Goal: Task Accomplishment & Management: Manage account settings

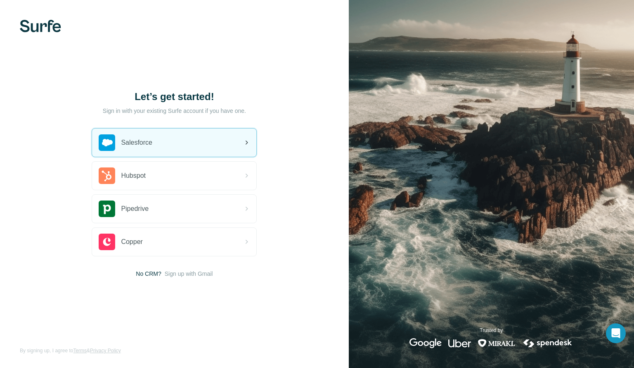
click at [150, 140] on span "Salesforce" at bounding box center [136, 143] width 31 height 10
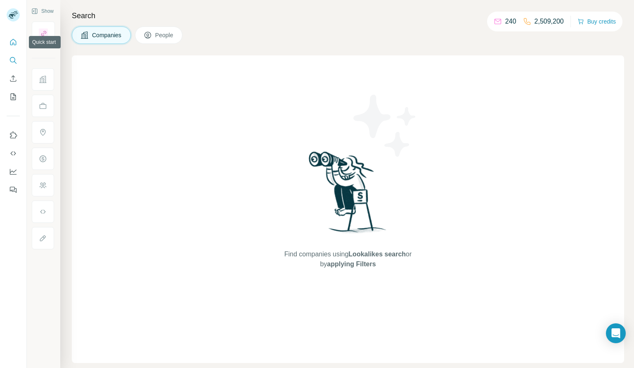
click at [15, 40] on icon "Quick start" at bounding box center [13, 42] width 8 height 8
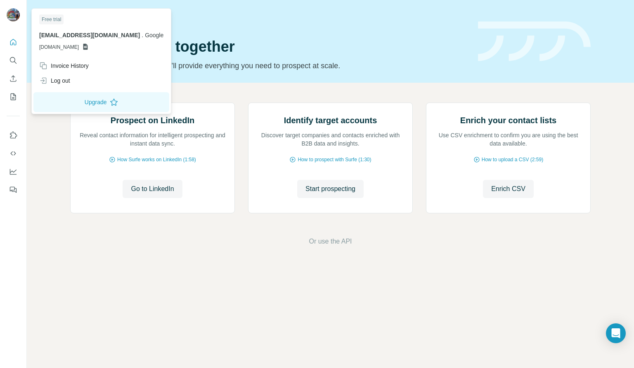
click at [14, 19] on img at bounding box center [13, 14] width 13 height 13
click at [12, 44] on icon "Quick start" at bounding box center [13, 42] width 6 height 6
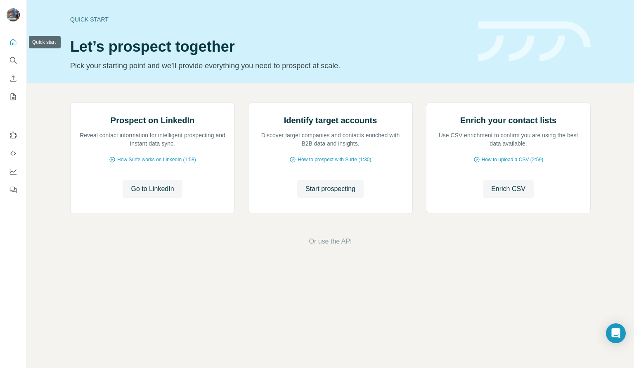
click at [12, 41] on icon "Quick start" at bounding box center [13, 42] width 8 height 8
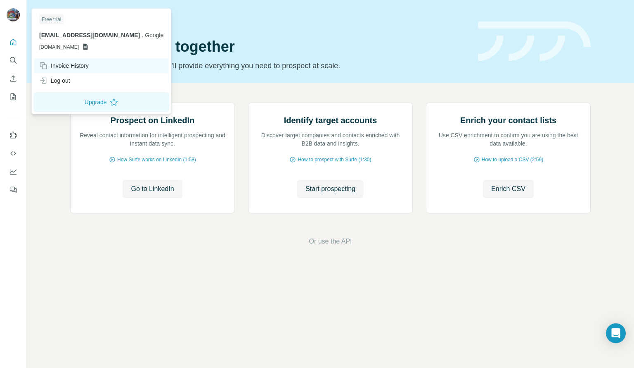
click at [65, 63] on div "Invoice History" at bounding box center [64, 66] width 50 height 8
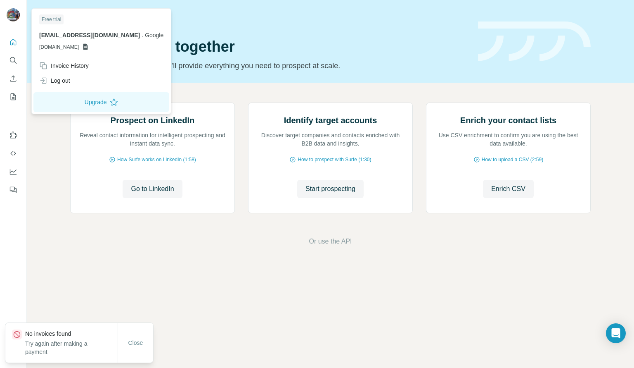
click at [70, 38] on span "[EMAIL_ADDRESS][DOMAIN_NAME]" at bounding box center [89, 35] width 101 height 7
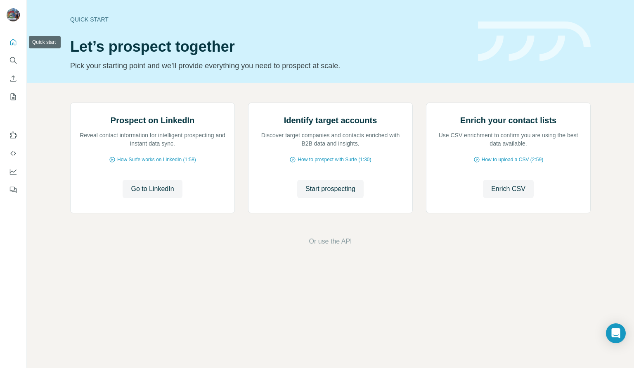
click at [13, 38] on icon "Quick start" at bounding box center [13, 42] width 8 height 8
click at [13, 61] on icon "Search" at bounding box center [13, 60] width 8 height 8
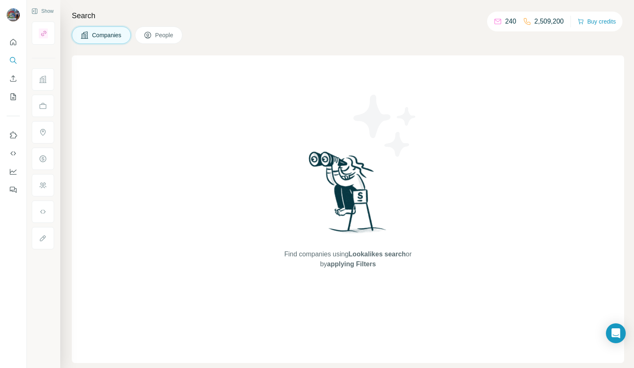
click at [539, 23] on p "2,509,200" at bounding box center [549, 22] width 29 height 10
click at [167, 36] on span "People" at bounding box center [164, 35] width 19 height 8
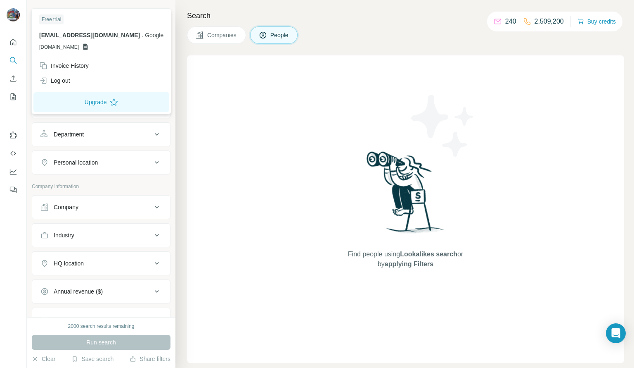
click at [5, 21] on div at bounding box center [14, 15] width 24 height 27
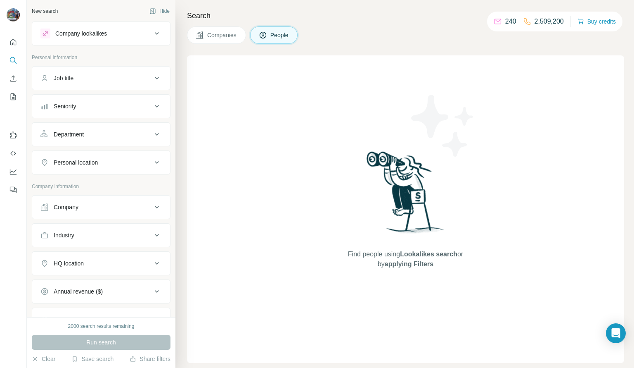
click at [15, 17] on img at bounding box center [13, 14] width 13 height 13
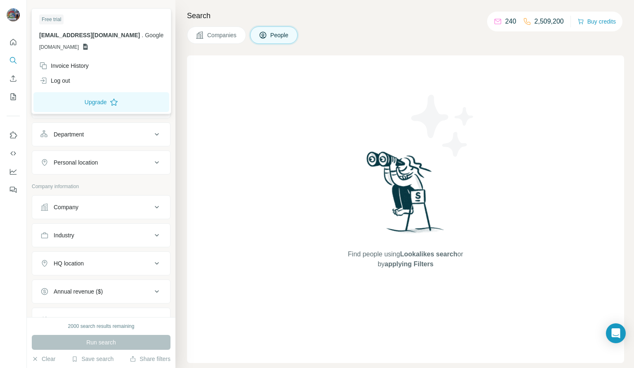
click at [43, 33] on span "[EMAIL_ADDRESS][DOMAIN_NAME]" at bounding box center [89, 35] width 101 height 7
click at [45, 19] on div "Free trial" at bounding box center [51, 19] width 24 height 10
click at [55, 81] on div "Log out" at bounding box center [54, 80] width 31 height 8
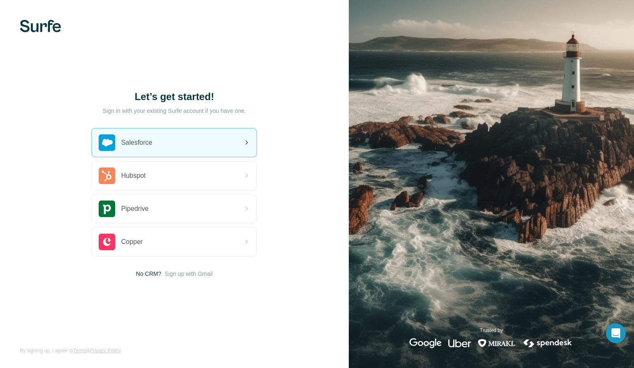
click at [128, 138] on span "Salesforce" at bounding box center [136, 143] width 31 height 10
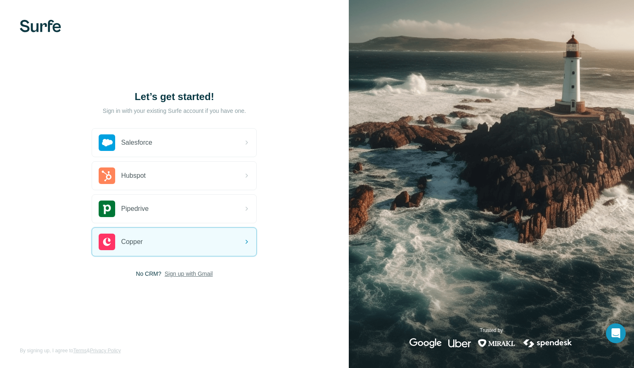
click at [178, 275] on span "Sign up with Gmail" at bounding box center [189, 273] width 48 height 8
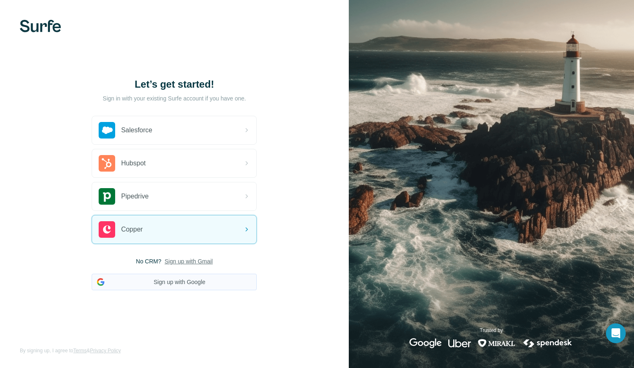
click at [171, 285] on button "Sign up with Google" at bounding box center [174, 281] width 165 height 17
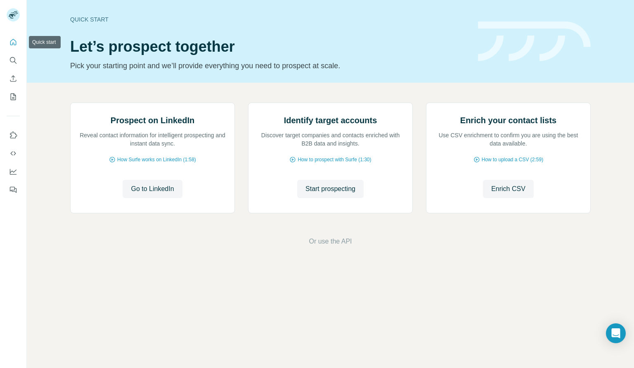
click at [10, 46] on icon "Quick start" at bounding box center [13, 42] width 8 height 8
click at [10, 131] on icon "Use Surfe on LinkedIn" at bounding box center [13, 135] width 8 height 8
click at [10, 45] on icon "Quick start" at bounding box center [13, 42] width 8 height 8
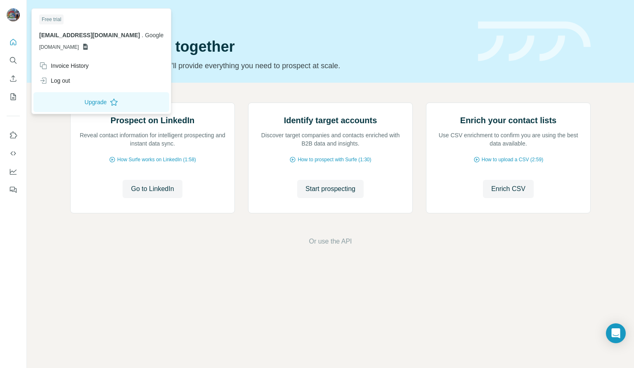
click at [12, 19] on img at bounding box center [13, 14] width 13 height 13
click at [49, 33] on span "rojasnadales@google.com" at bounding box center [89, 35] width 101 height 7
click at [73, 63] on div "Invoice History" at bounding box center [64, 66] width 50 height 8
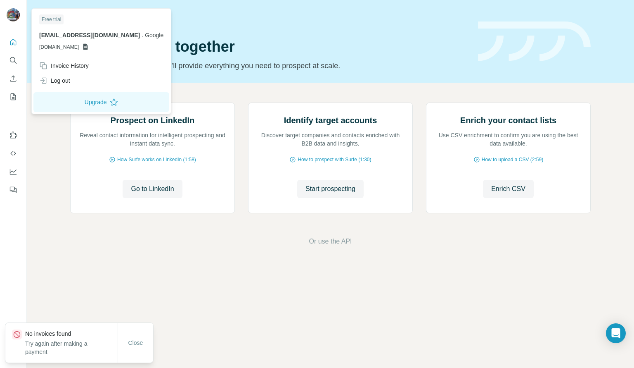
click at [88, 48] on icon at bounding box center [85, 47] width 5 height 6
click at [13, 16] on img at bounding box center [13, 14] width 13 height 13
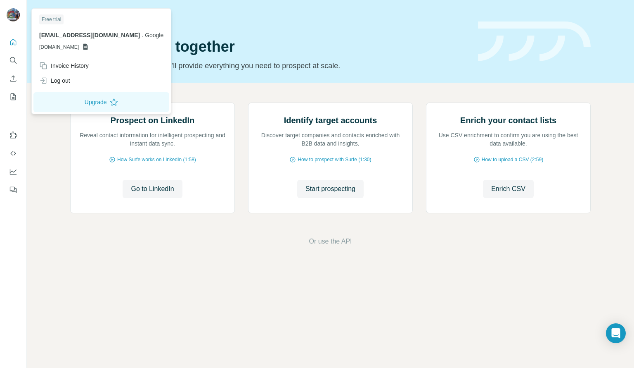
click at [265, 266] on div "Prospect on LinkedIn Reveal contact information for intelligent prospecting and…" at bounding box center [331, 174] width 608 height 183
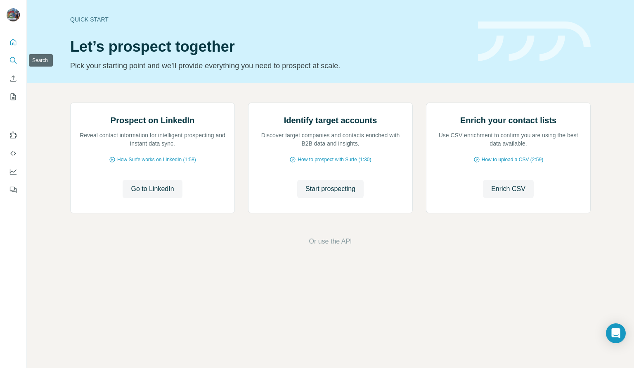
click at [12, 61] on icon "Search" at bounding box center [13, 60] width 8 height 8
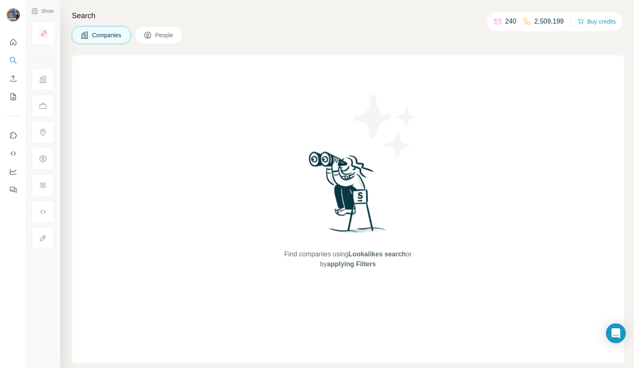
click at [164, 34] on span "People" at bounding box center [164, 35] width 19 height 8
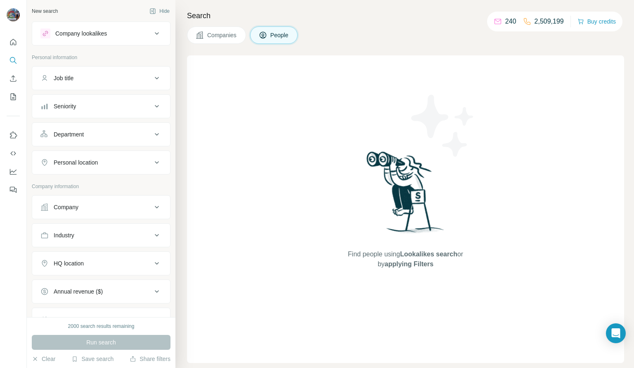
click at [12, 81] on icon "Enrich CSV" at bounding box center [13, 78] width 8 height 8
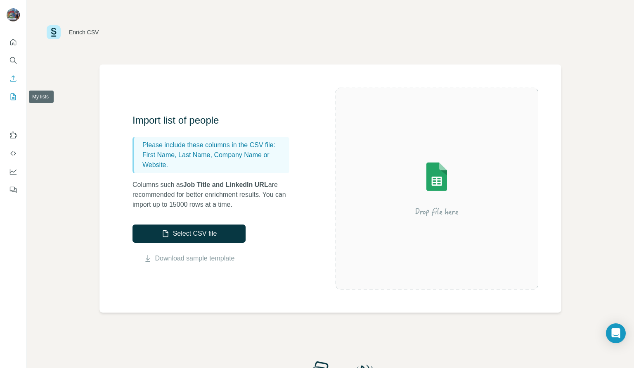
click at [13, 96] on icon "My lists" at bounding box center [13, 97] width 8 height 8
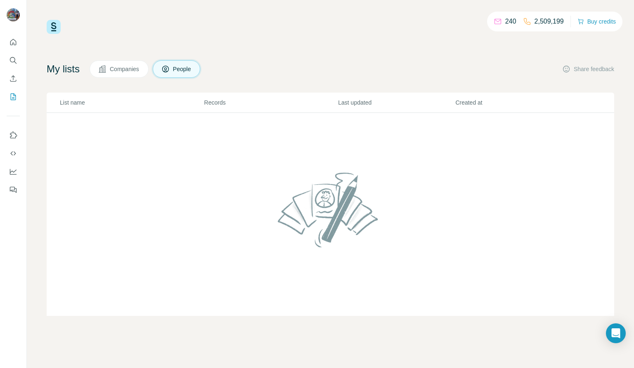
click at [114, 68] on span "Companies" at bounding box center [125, 69] width 30 height 8
click at [8, 135] on button "Use Surfe on LinkedIn" at bounding box center [13, 135] width 13 height 15
click at [11, 154] on icon "Use Surfe API" at bounding box center [13, 153] width 8 height 8
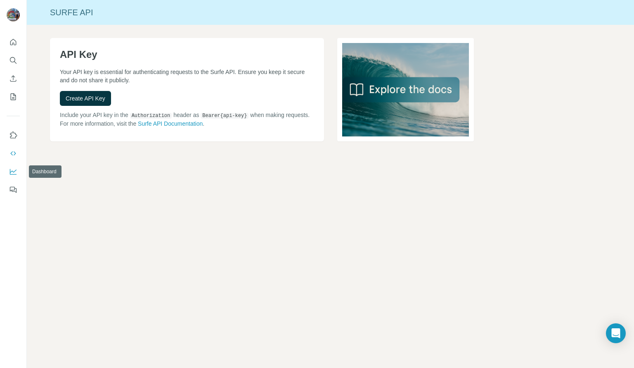
click at [13, 172] on icon "Dashboard" at bounding box center [13, 171] width 8 height 8
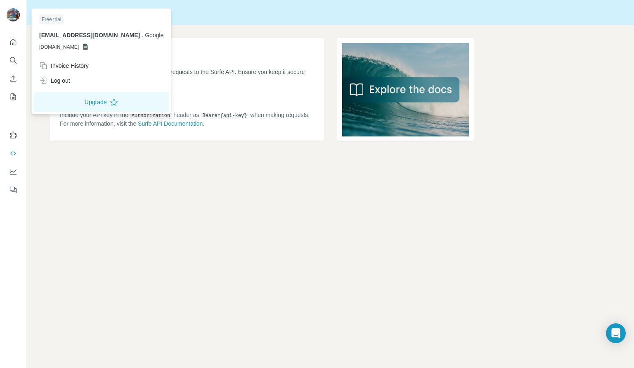
click at [9, 15] on img at bounding box center [13, 14] width 13 height 13
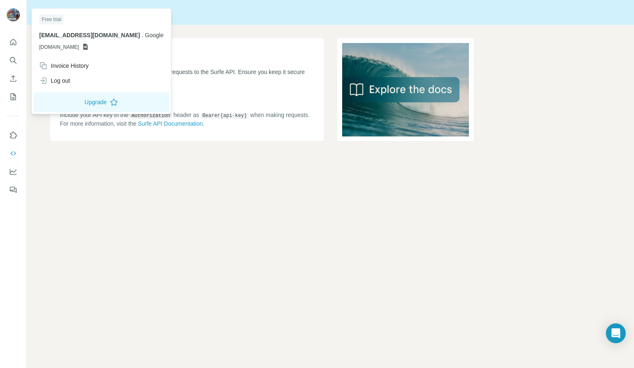
click at [9, 15] on img at bounding box center [13, 14] width 13 height 13
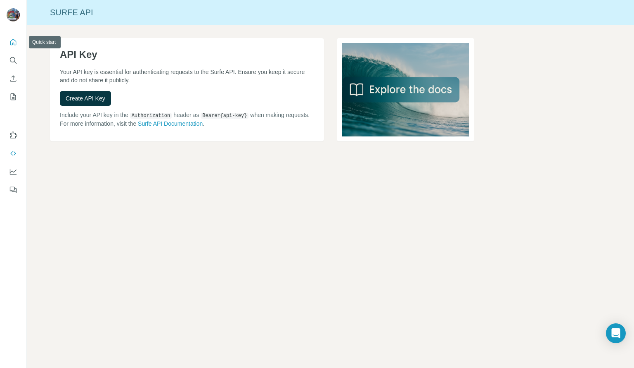
click at [12, 40] on icon "Quick start" at bounding box center [13, 42] width 6 height 6
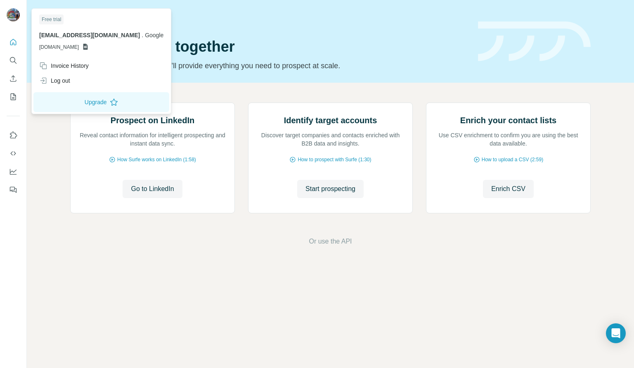
click at [52, 19] on div "Free trial" at bounding box center [51, 19] width 24 height 10
click at [82, 102] on button "Upgrade" at bounding box center [101, 102] width 136 height 20
